Goal: Information Seeking & Learning: Understand process/instructions

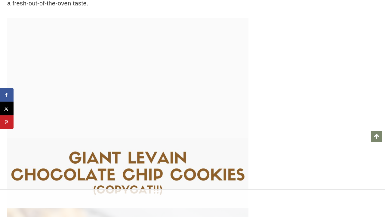
scroll to position [5589, 0]
